Goal: Task Accomplishment & Management: Manage account settings

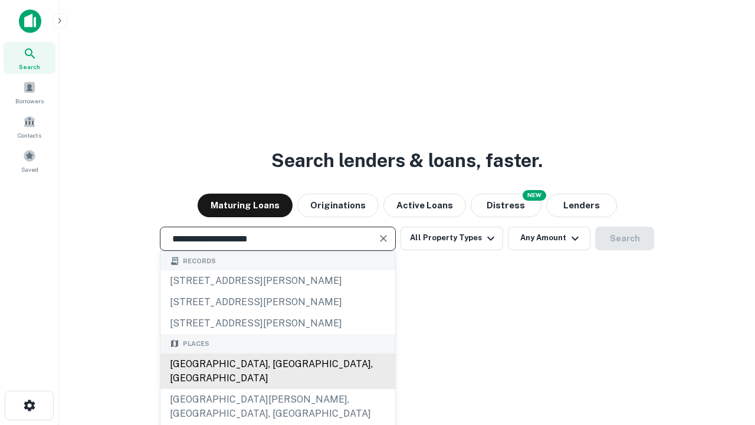
click at [277, 389] on div "[GEOGRAPHIC_DATA], [GEOGRAPHIC_DATA], [GEOGRAPHIC_DATA]" at bounding box center [277, 370] width 235 height 35
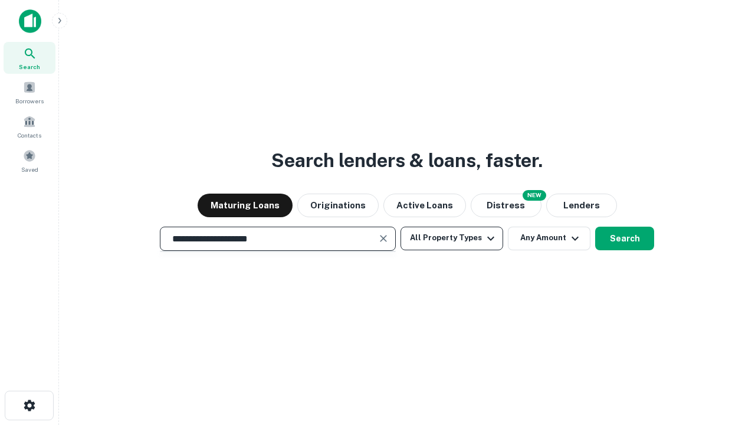
type input "**********"
click at [452, 238] on button "All Property Types" at bounding box center [452, 239] width 103 height 24
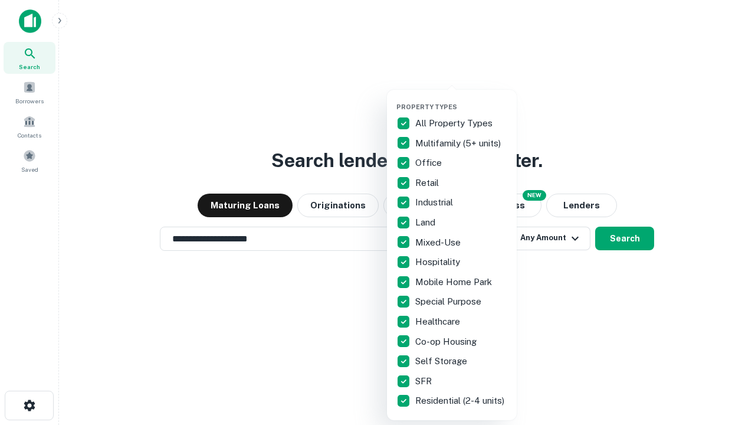
click at [461, 99] on button "button" at bounding box center [461, 99] width 130 height 1
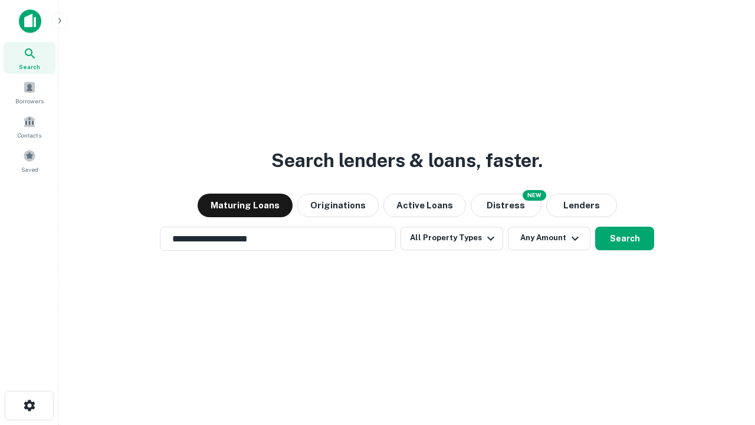
scroll to position [18, 0]
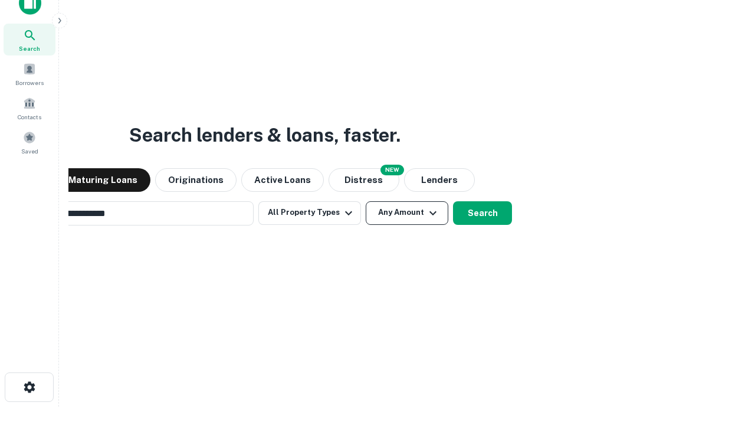
click at [366, 201] on button "Any Amount" at bounding box center [407, 213] width 83 height 24
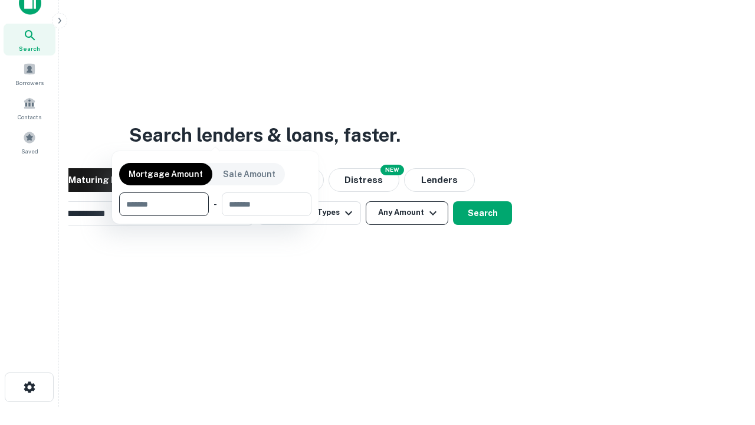
scroll to position [19, 0]
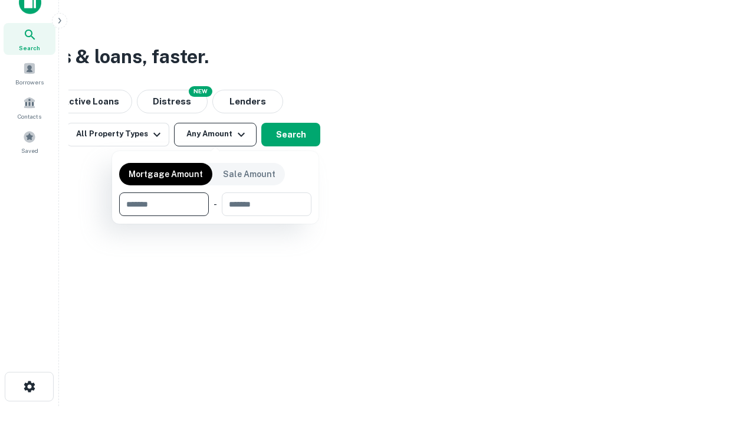
type input "*******"
click at [215, 216] on button "button" at bounding box center [215, 216] width 192 height 1
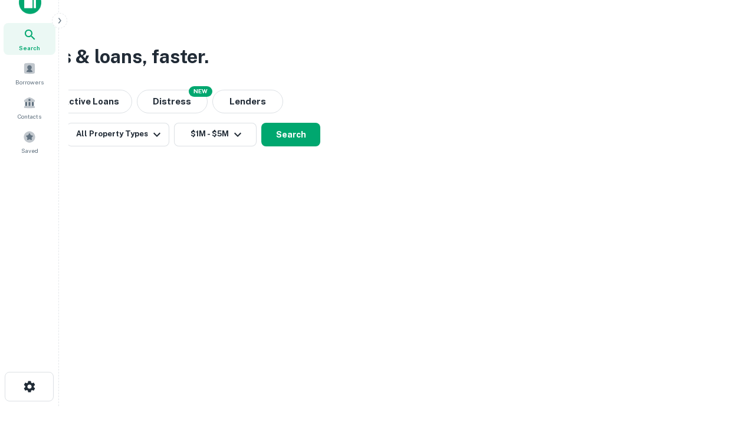
scroll to position [7, 218]
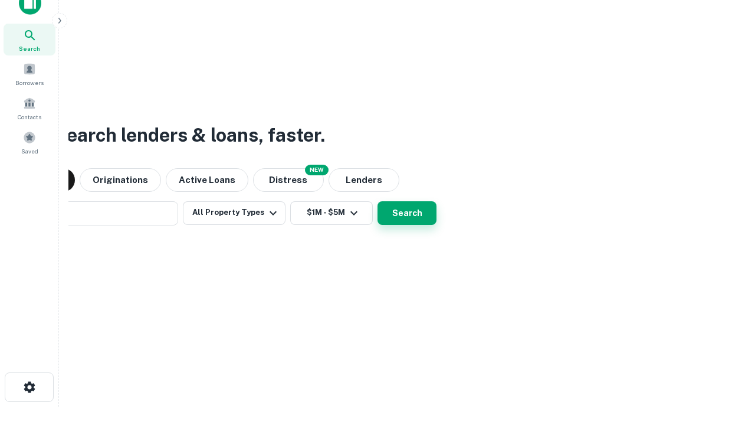
click at [378, 201] on button "Search" at bounding box center [407, 213] width 59 height 24
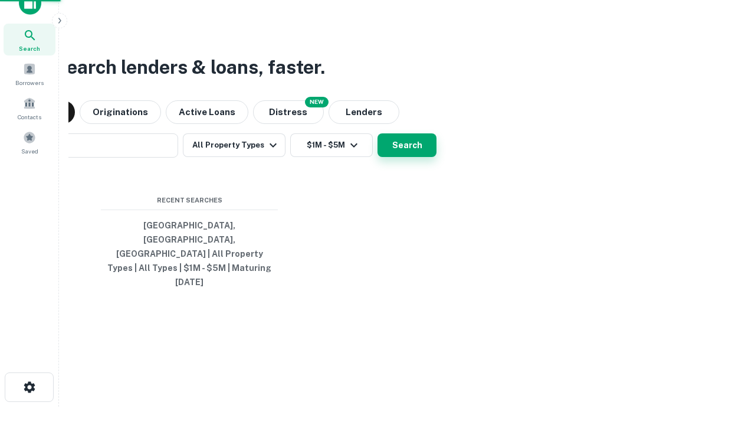
scroll to position [31, 334]
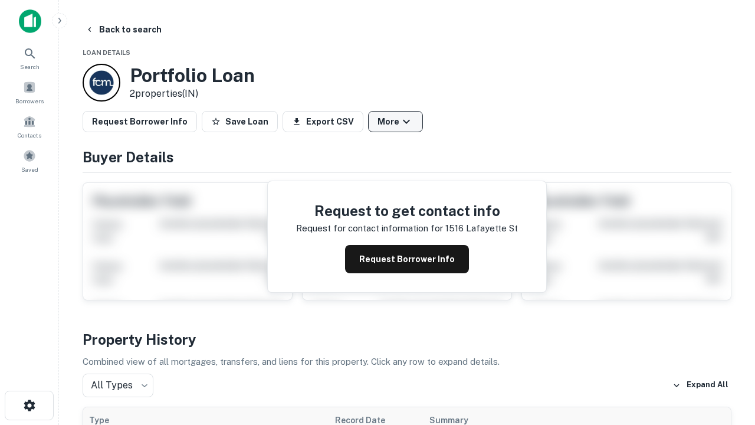
click at [395, 122] on button "More" at bounding box center [395, 121] width 55 height 21
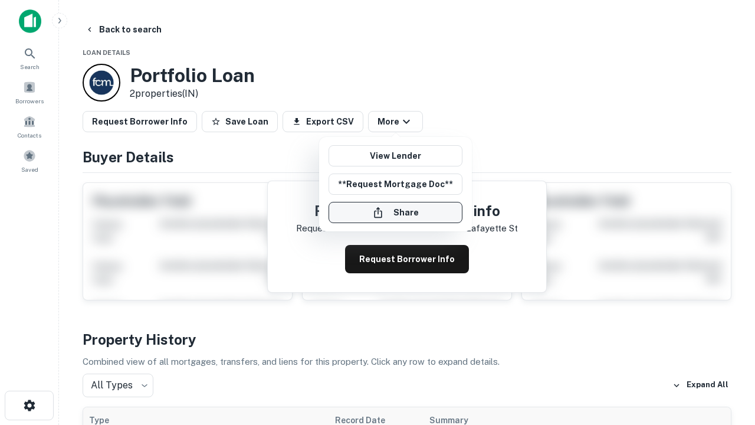
click at [395, 212] on button "Share" at bounding box center [396, 212] width 134 height 21
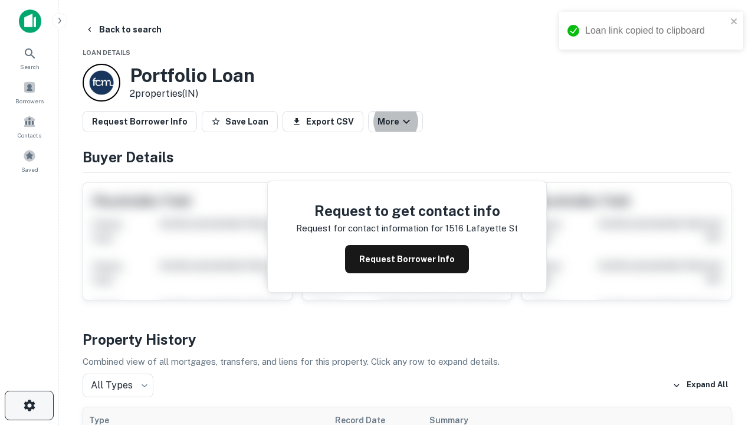
click at [29, 405] on icon "button" at bounding box center [29, 405] width 14 height 14
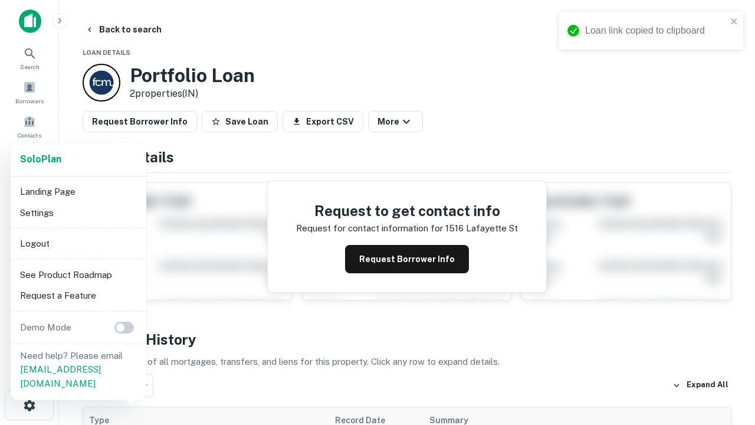
click at [78, 243] on li "Logout" at bounding box center [78, 243] width 126 height 21
